Goal: Transaction & Acquisition: Purchase product/service

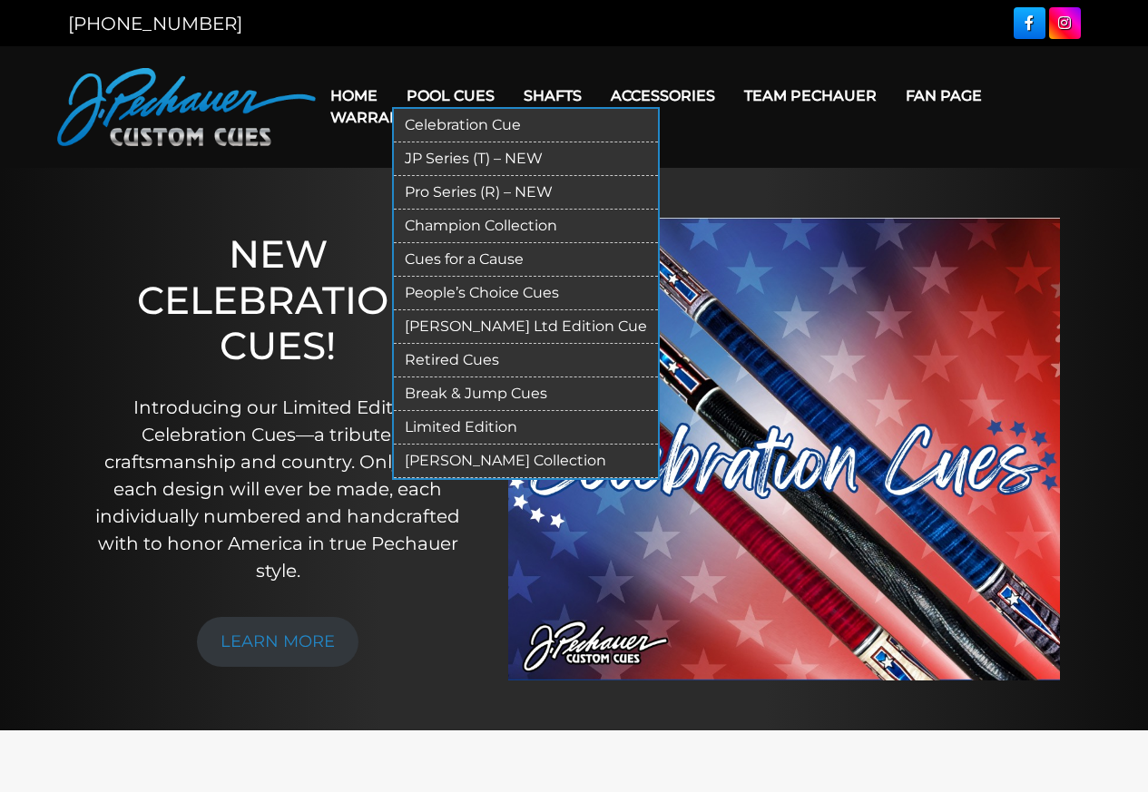
click at [432, 396] on link "Break & Jump Cues" at bounding box center [526, 395] width 264 height 34
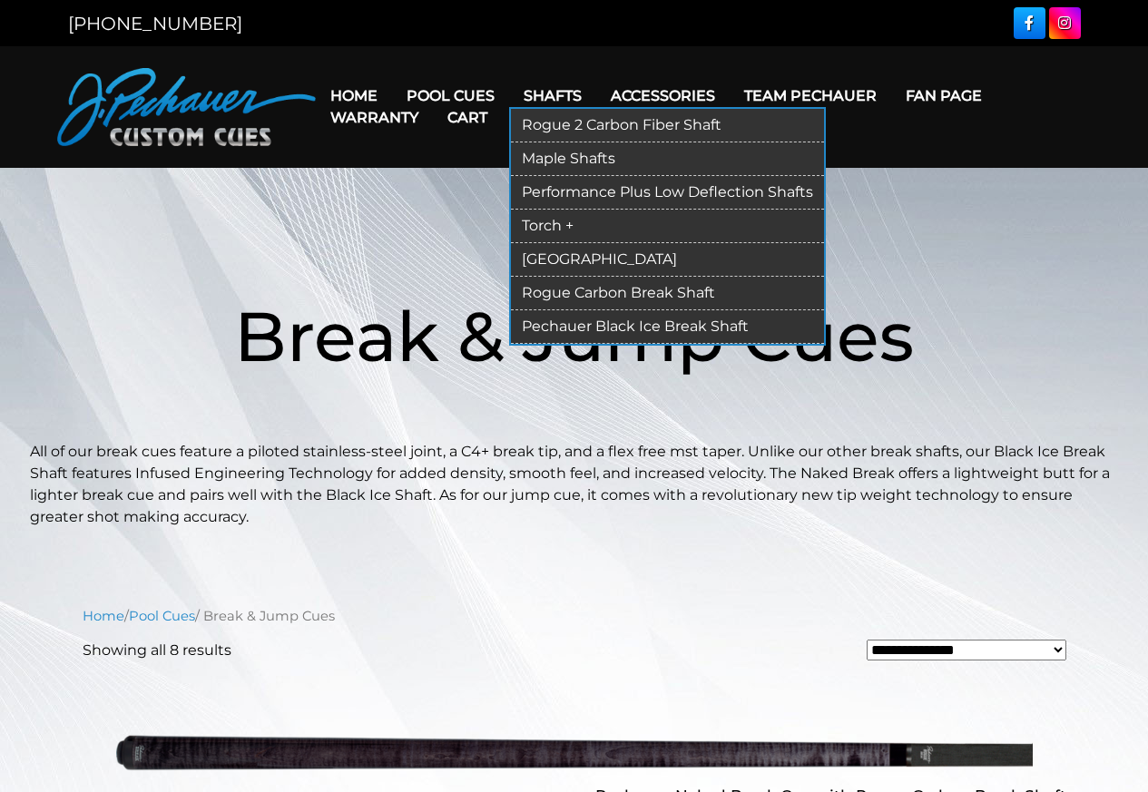
click at [558, 286] on link "Rogue Carbon Break Shaft" at bounding box center [667, 294] width 313 height 34
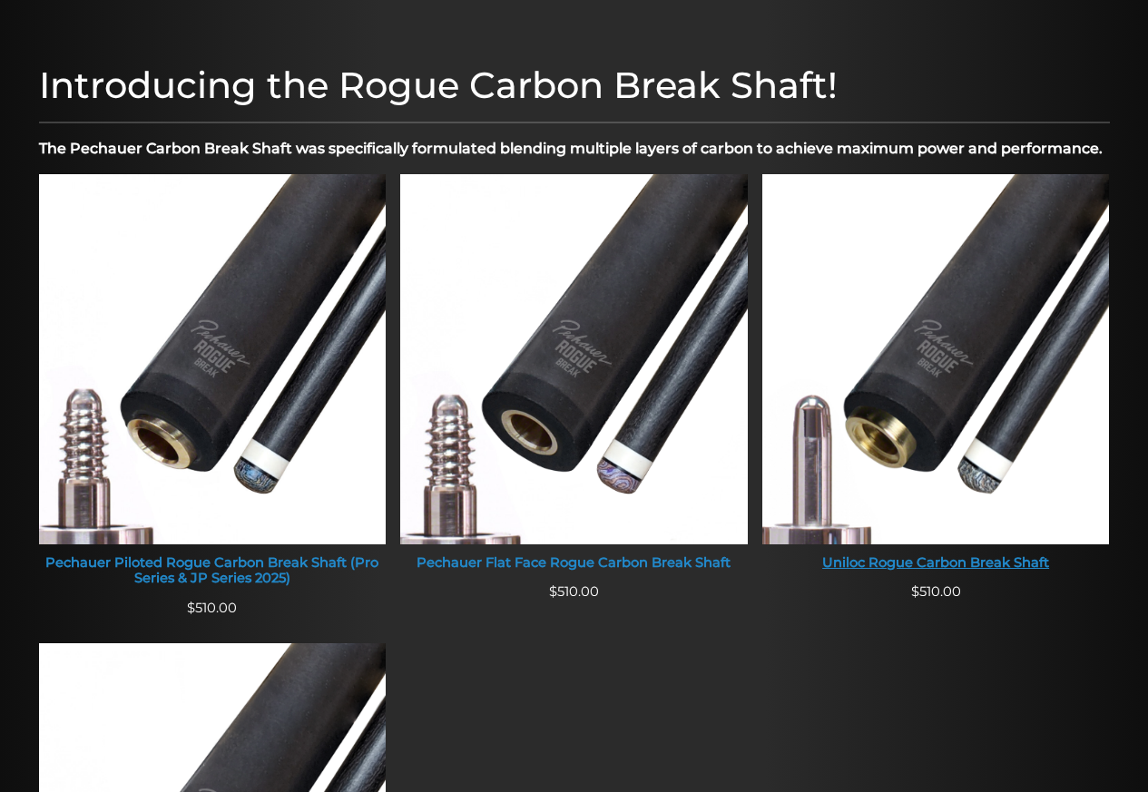
scroll to position [570, 0]
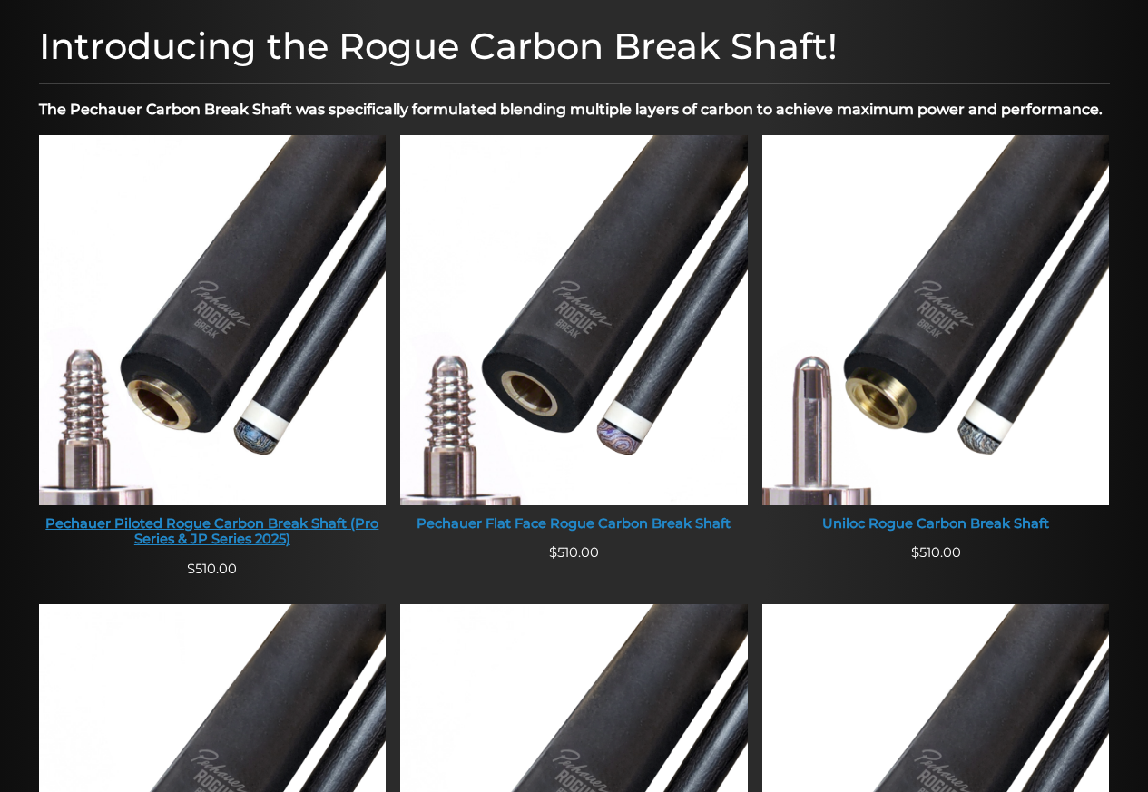
click at [183, 379] on img at bounding box center [213, 319] width 348 height 369
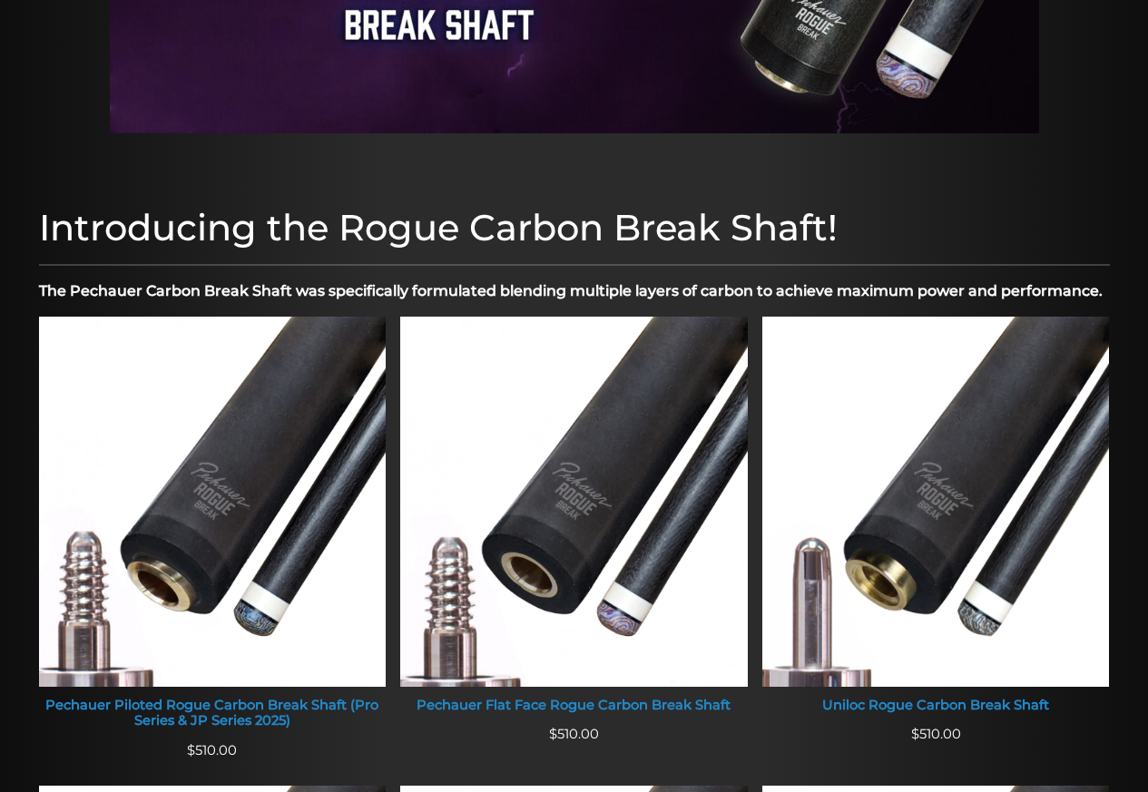
scroll to position [0, 0]
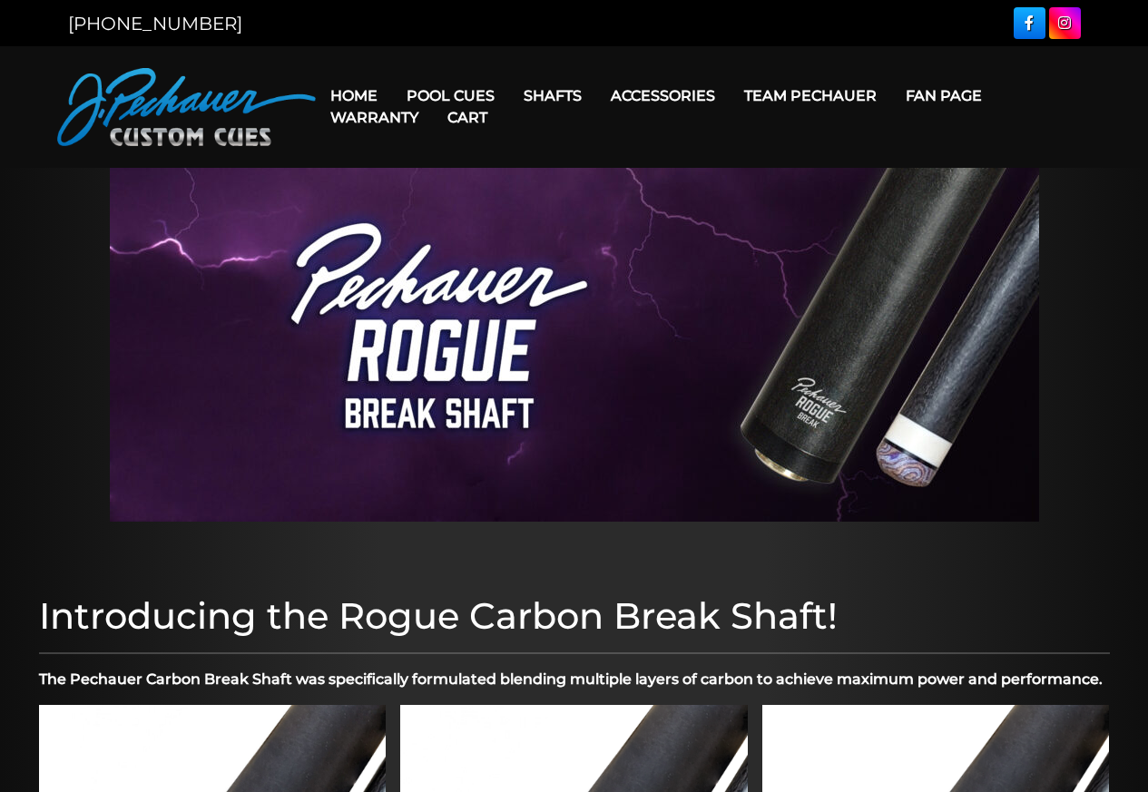
click at [760, 99] on link "Team Pechauer" at bounding box center [811, 96] width 162 height 46
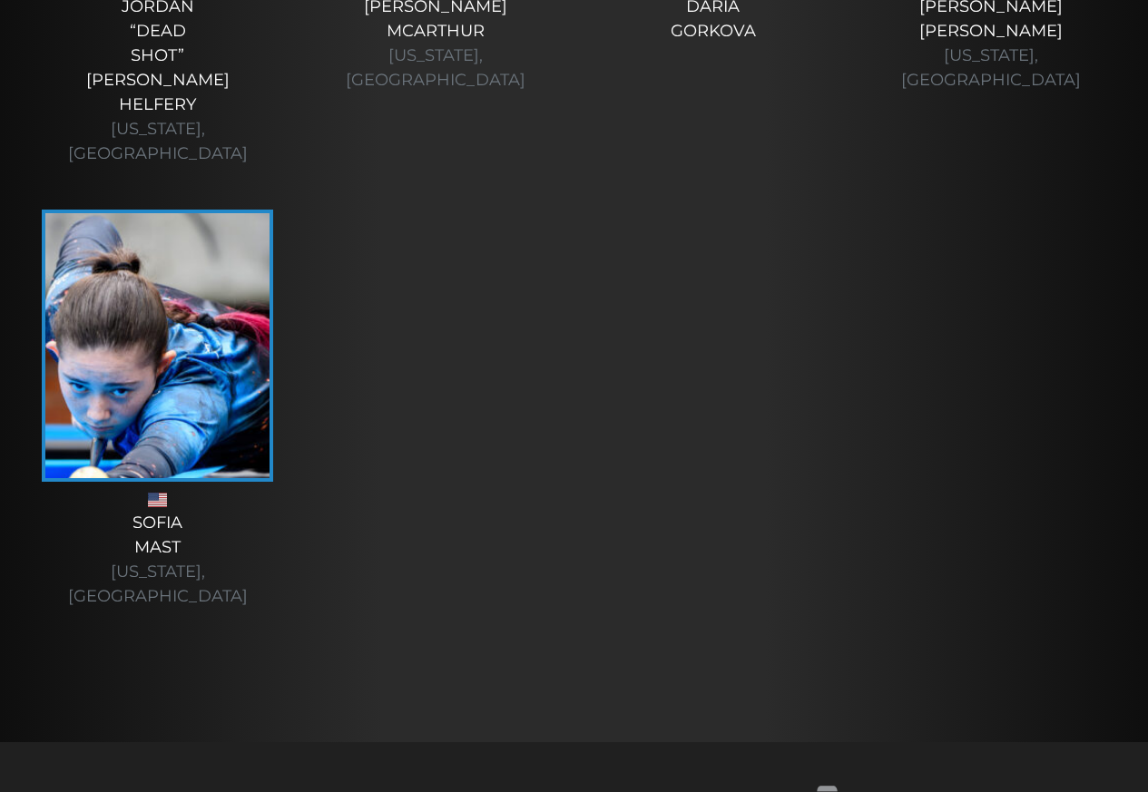
scroll to position [6696, 0]
